Goal: Check status: Check status

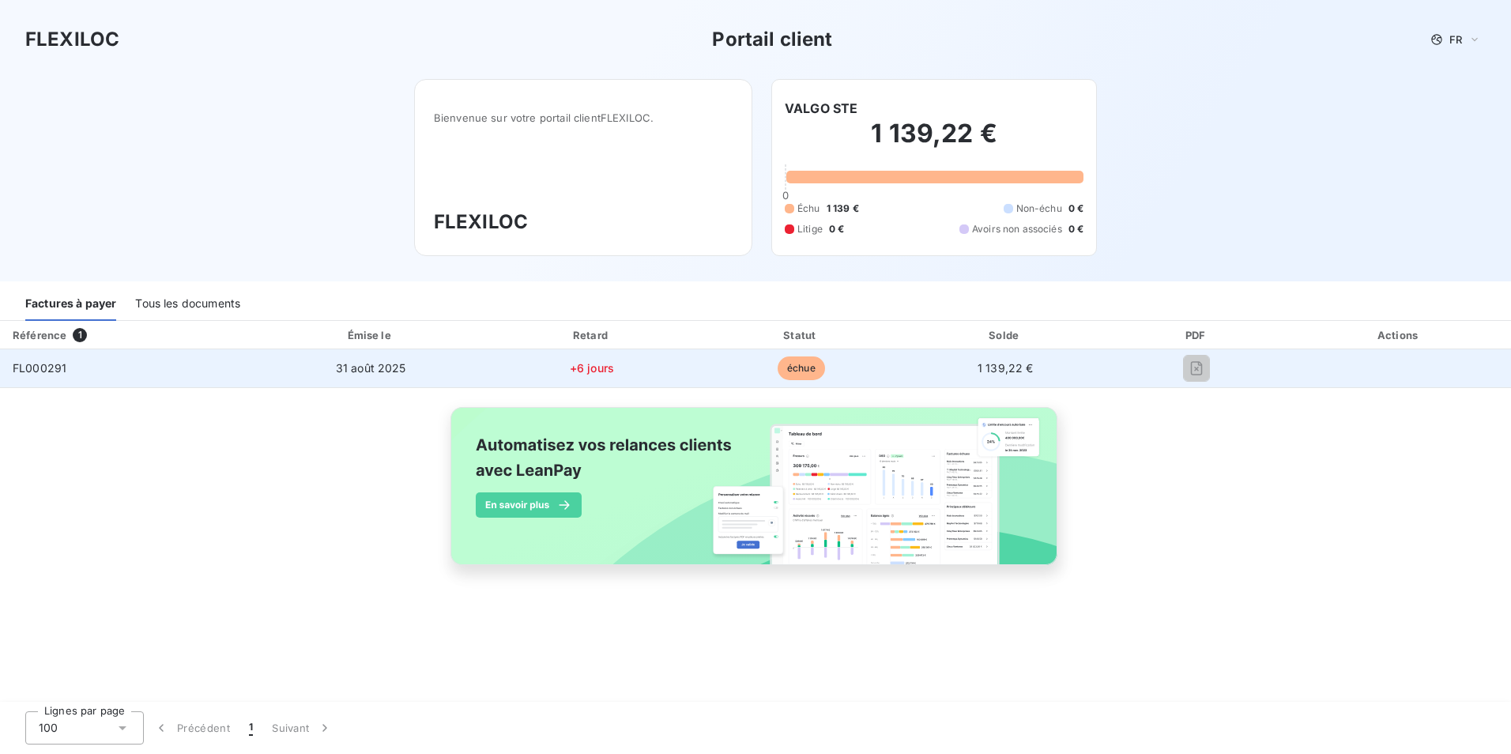
click at [1041, 367] on td "1 139,22 €" at bounding box center [1006, 368] width 202 height 38
drag, startPoint x: 1027, startPoint y: 367, endPoint x: 1015, endPoint y: 367, distance: 11.9
click at [1015, 367] on span "1 139,22 €" at bounding box center [1006, 367] width 56 height 13
drag, startPoint x: 1015, startPoint y: 367, endPoint x: 567, endPoint y: 364, distance: 448.9
click at [567, 364] on td "+6 jours" at bounding box center [592, 368] width 212 height 38
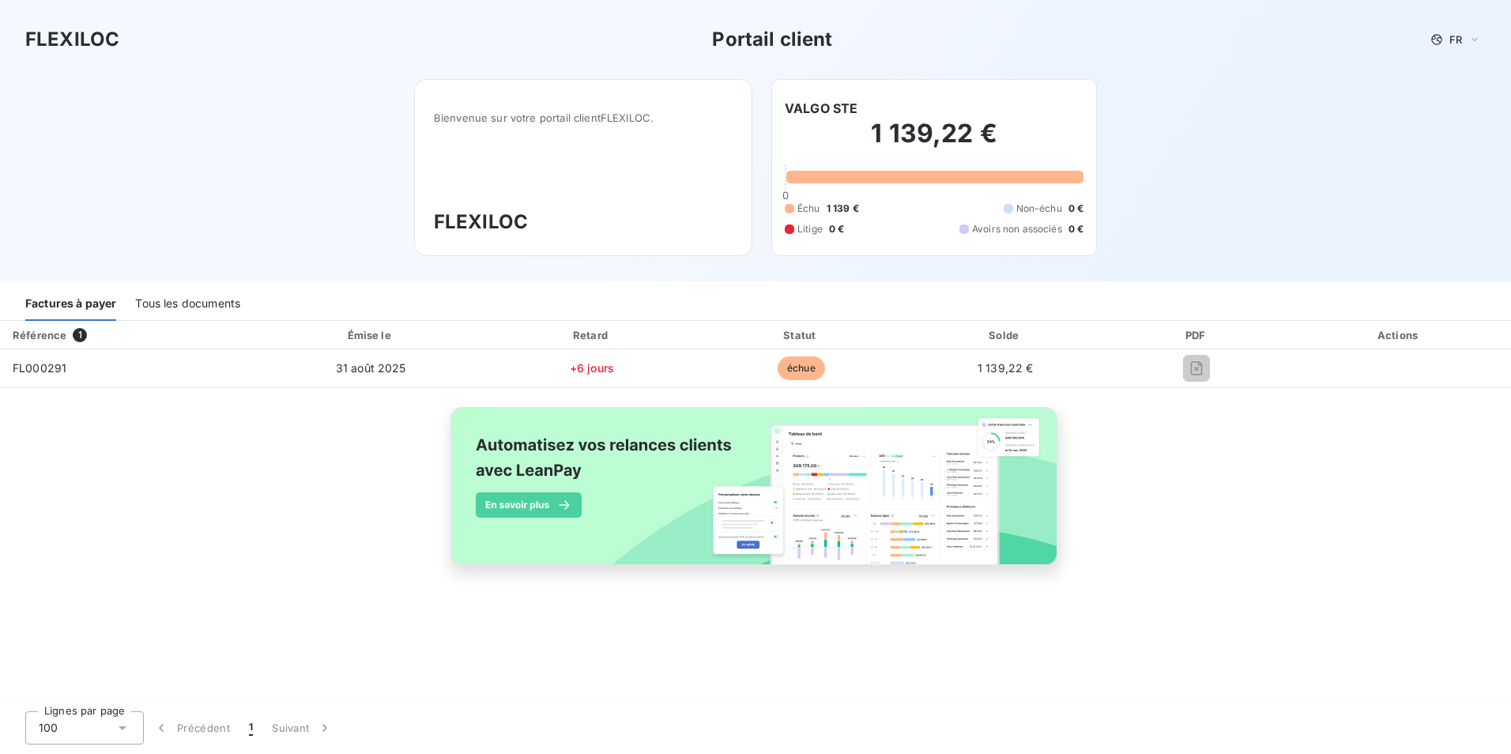
click at [206, 308] on div "Tous les documents" at bounding box center [187, 304] width 105 height 33
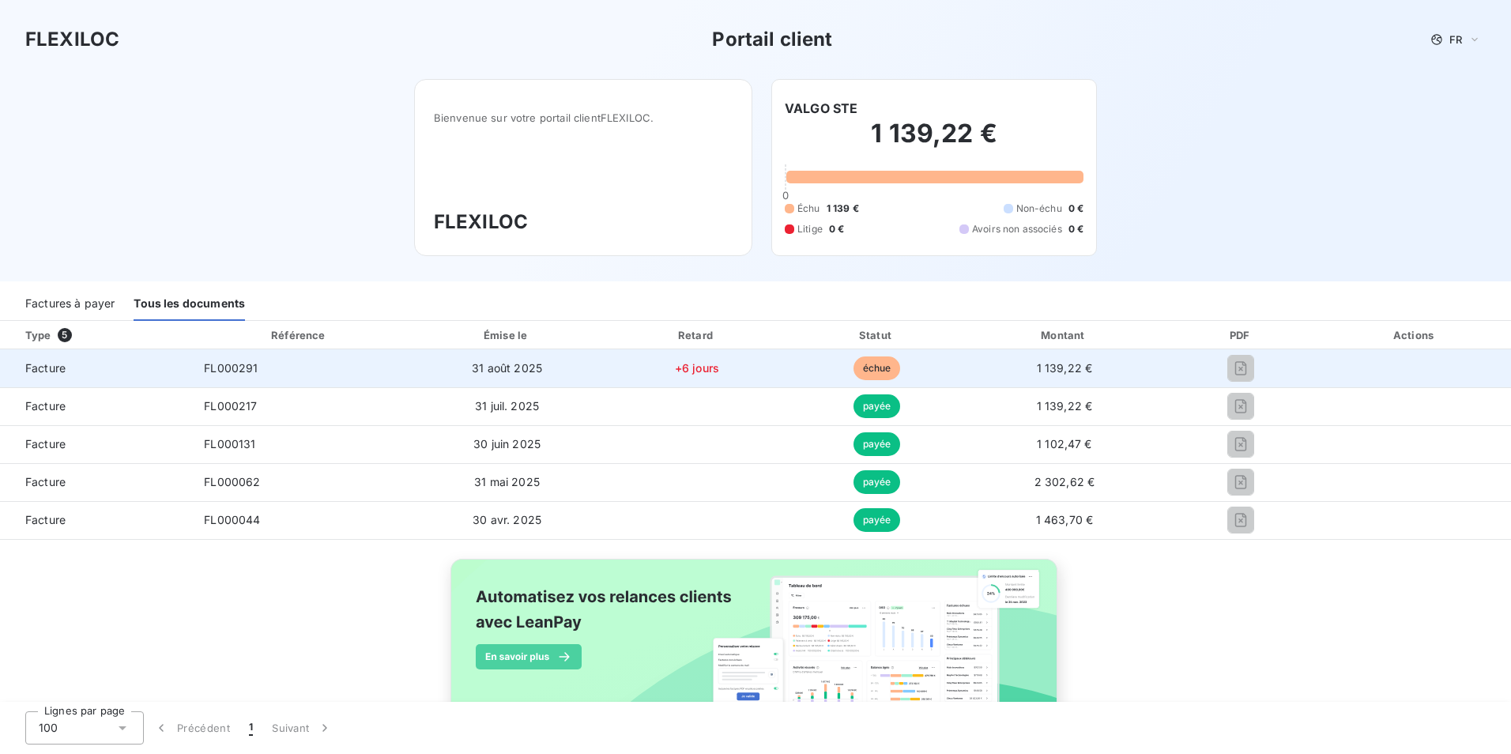
drag, startPoint x: 1090, startPoint y: 380, endPoint x: 1077, endPoint y: 380, distance: 12.6
click at [1086, 380] on td "1 139,22 €" at bounding box center [1065, 368] width 198 height 38
drag, startPoint x: 1026, startPoint y: 381, endPoint x: 926, endPoint y: 385, distance: 99.6
click at [926, 385] on tr "Facture FL000291 31 août 2025 +6 jours échue 1 139,22 €" at bounding box center [755, 368] width 1511 height 38
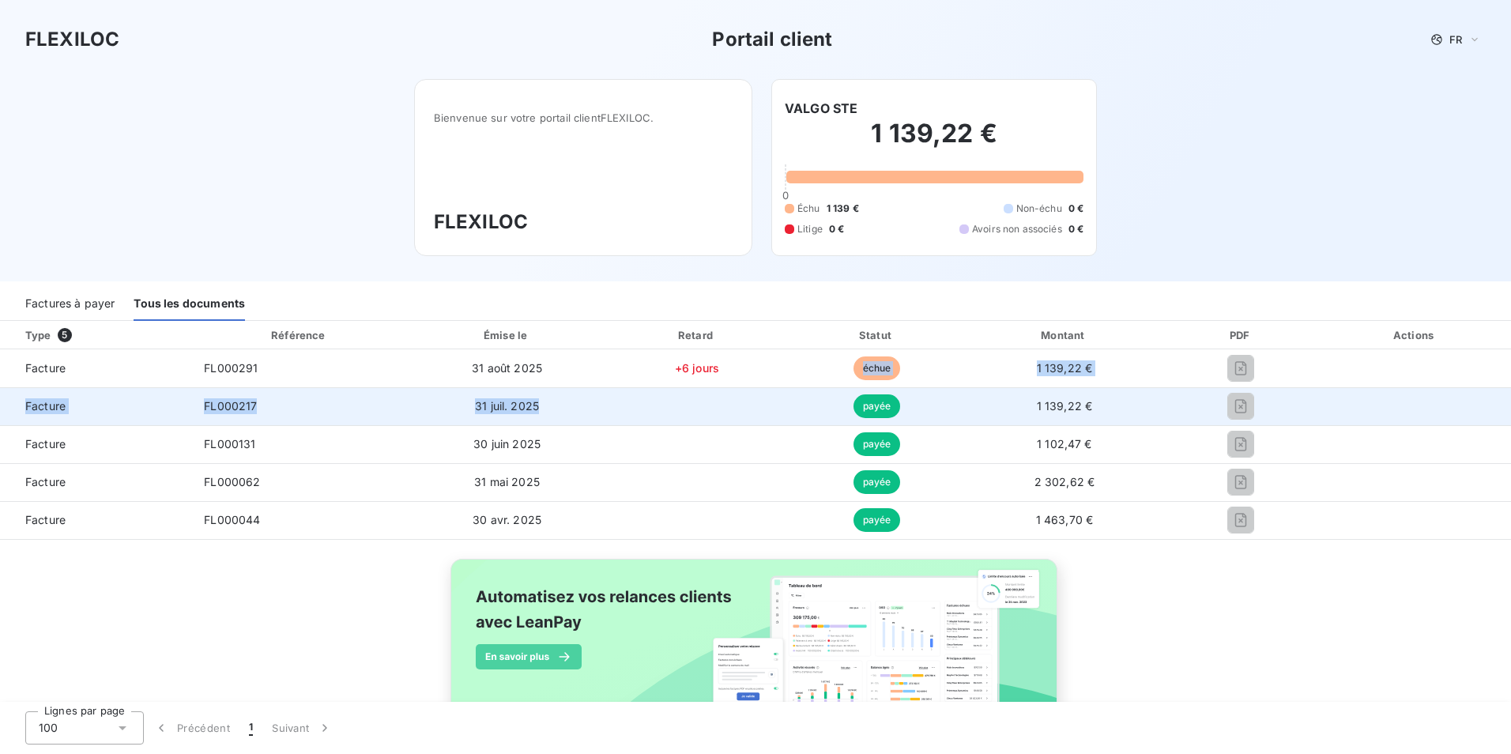
drag, startPoint x: 926, startPoint y: 385, endPoint x: 672, endPoint y: 388, distance: 254.5
click at [672, 388] on tbody "Facture FL000291 31 août 2025 +6 jours échue 1 139,22 € Facture FL000217 31 jui…" at bounding box center [755, 444] width 1511 height 190
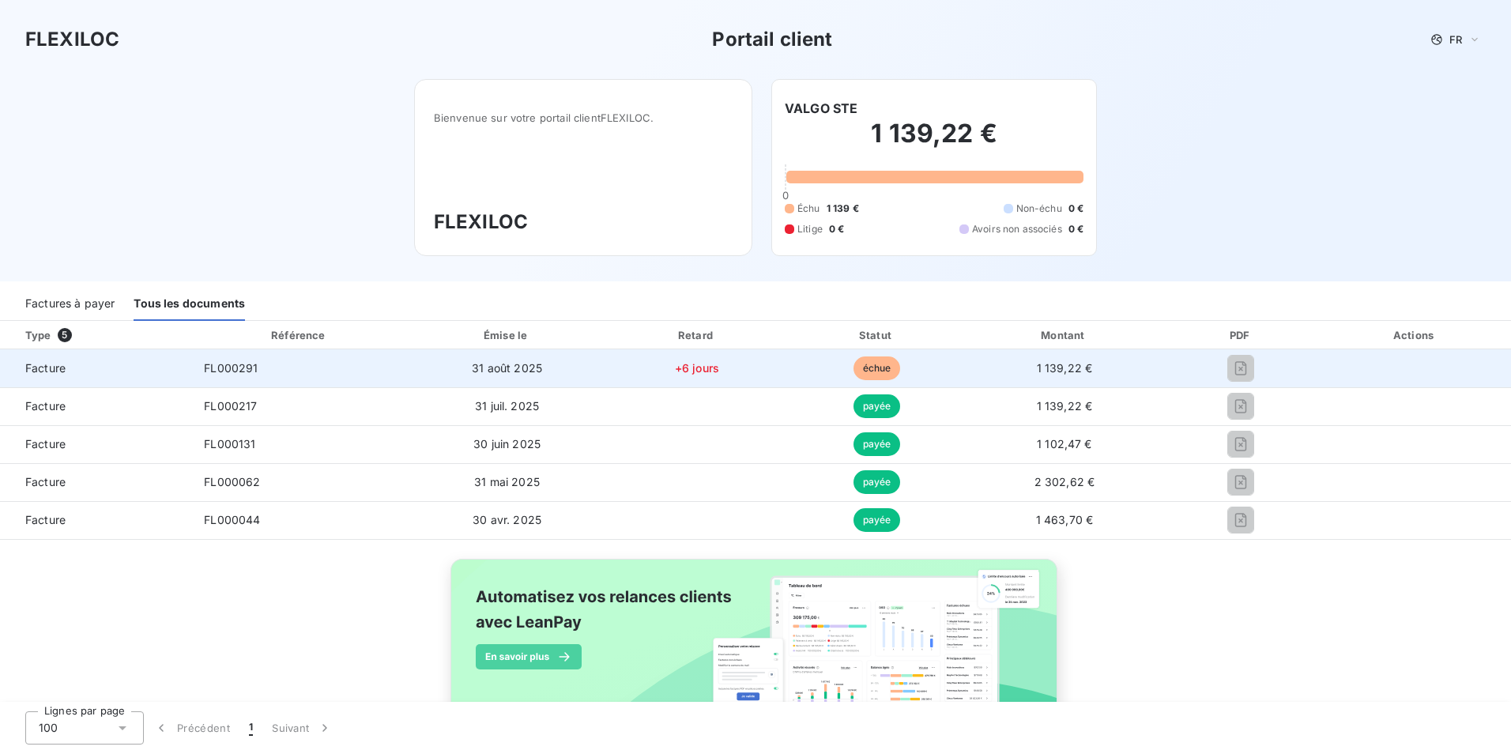
drag, startPoint x: 672, startPoint y: 388, endPoint x: 471, endPoint y: 364, distance: 202.1
click at [472, 364] on span "31 août 2025" at bounding box center [507, 367] width 70 height 13
click at [230, 380] on td "FL000291" at bounding box center [299, 368] width 217 height 38
click at [230, 379] on td "FL000291" at bounding box center [299, 368] width 217 height 38
